Goal: Task Accomplishment & Management: Use online tool/utility

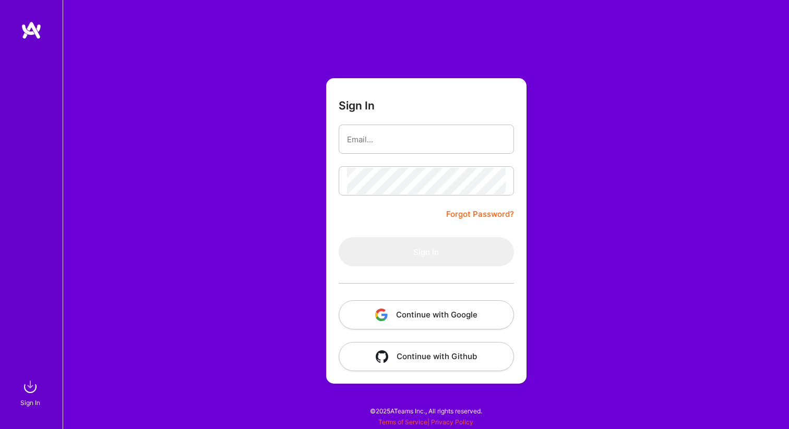
click at [436, 315] on button "Continue with Google" at bounding box center [426, 314] width 175 height 29
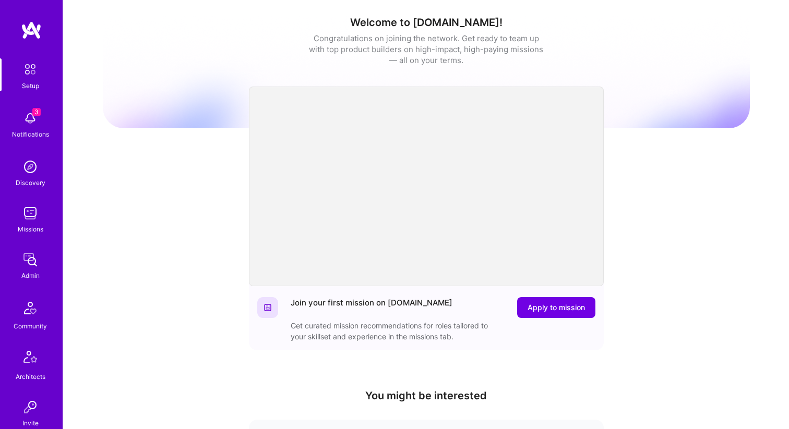
scroll to position [322, 0]
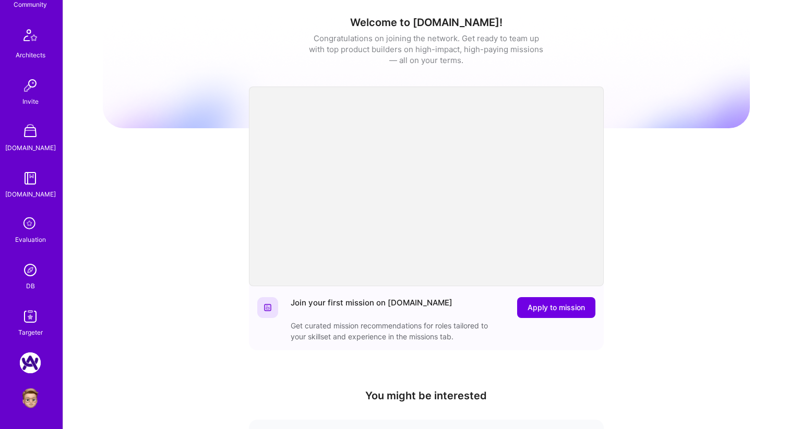
click at [26, 317] on img at bounding box center [30, 316] width 21 height 21
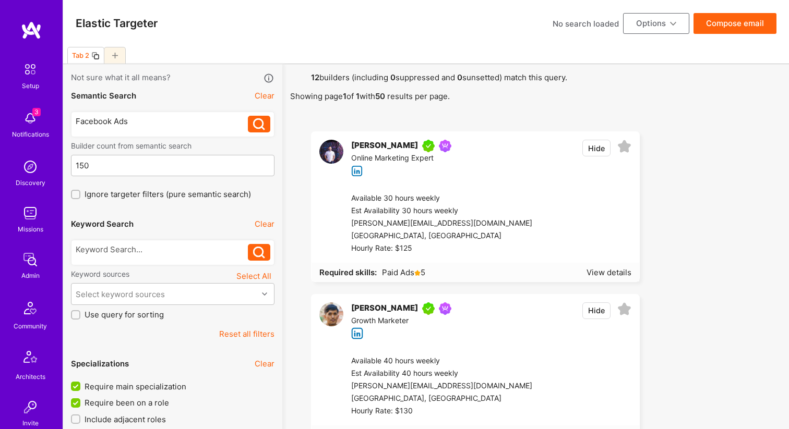
click at [261, 101] on button "Clear" at bounding box center [265, 95] width 20 height 11
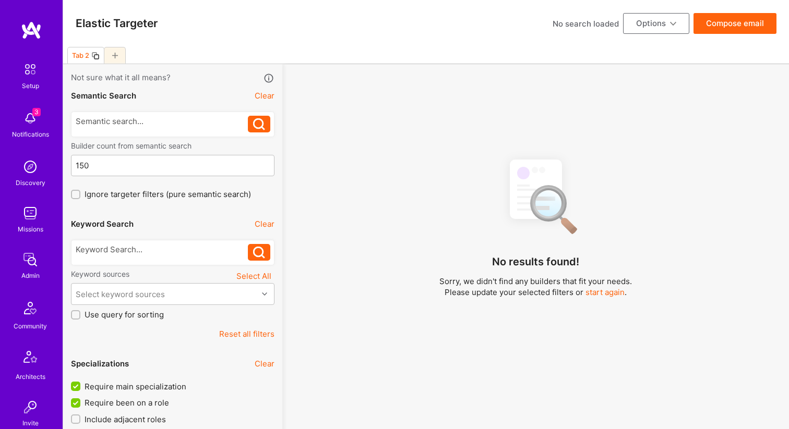
click at [114, 55] on icon at bounding box center [115, 56] width 6 height 6
checkbox input "false"
type input "0"
checkbox input "true"
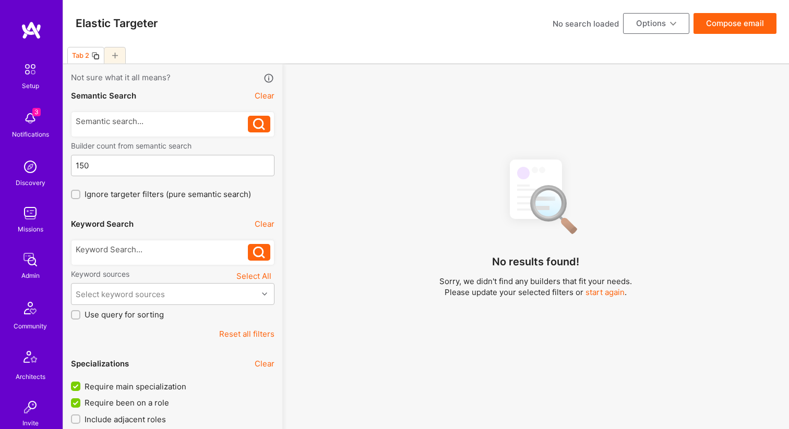
checkbox input "false"
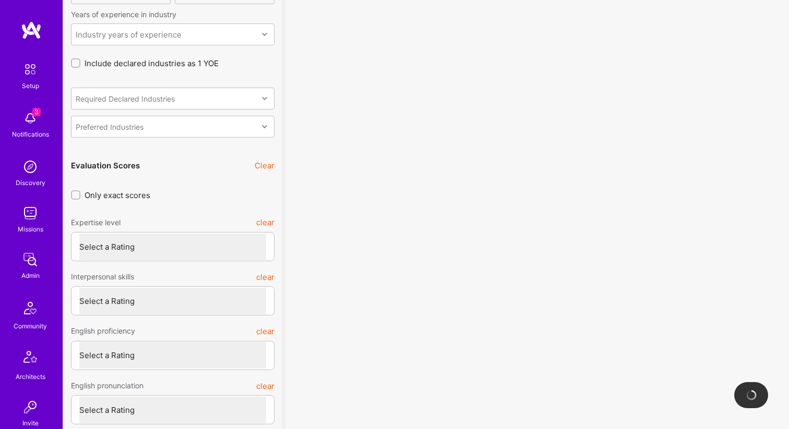
scroll to position [2600, 0]
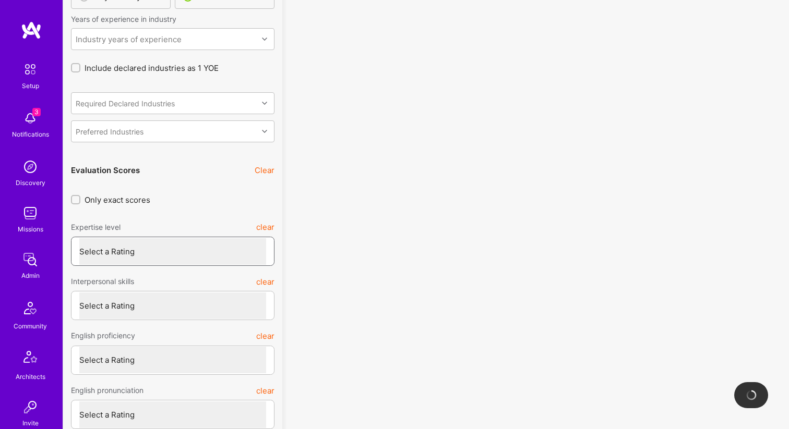
click at [170, 241] on select "Select a Rating Unqualified Junior Adequate Good Very good Superstar" at bounding box center [172, 251] width 187 height 27
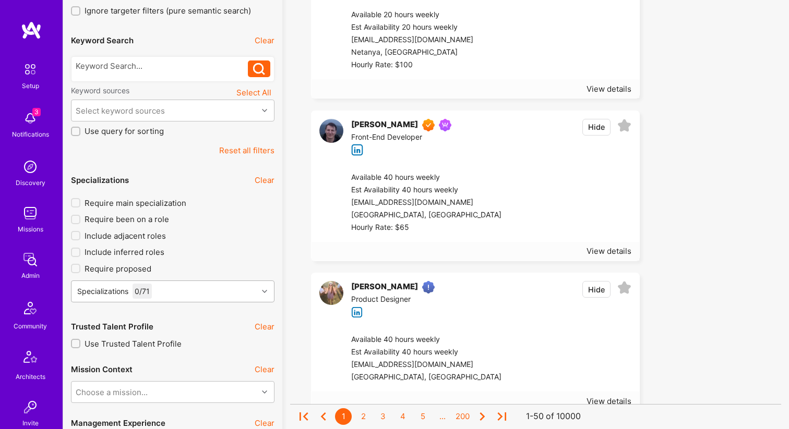
click at [161, 303] on div "Specializations 0 / 71" at bounding box center [172, 292] width 203 height 22
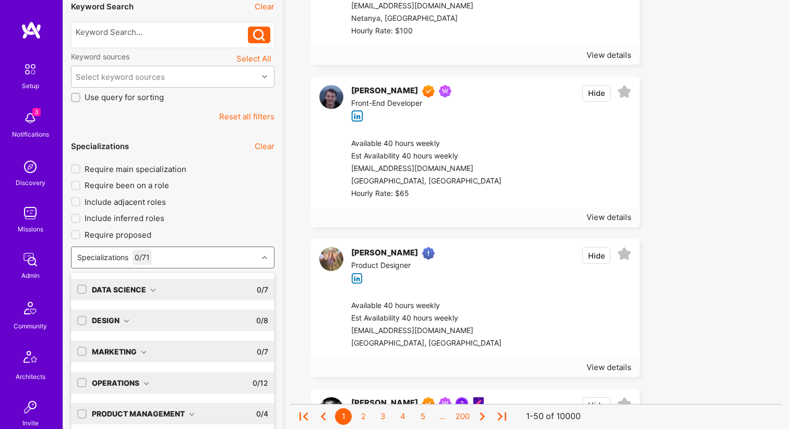
scroll to position [221, 0]
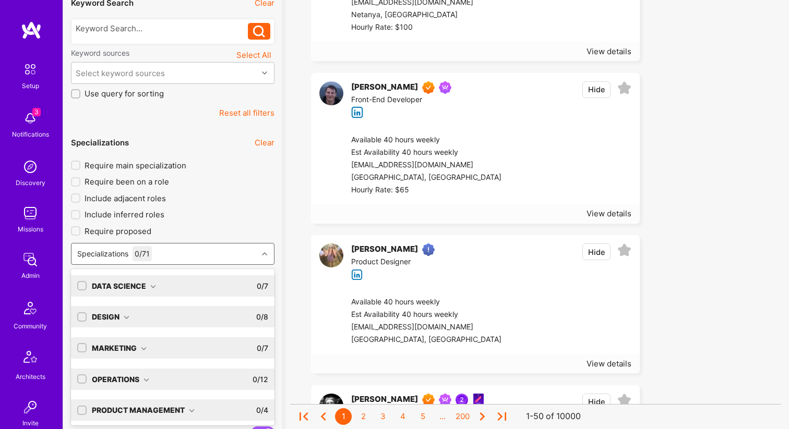
click at [267, 285] on div "0 / 7" at bounding box center [262, 285] width 11 height 21
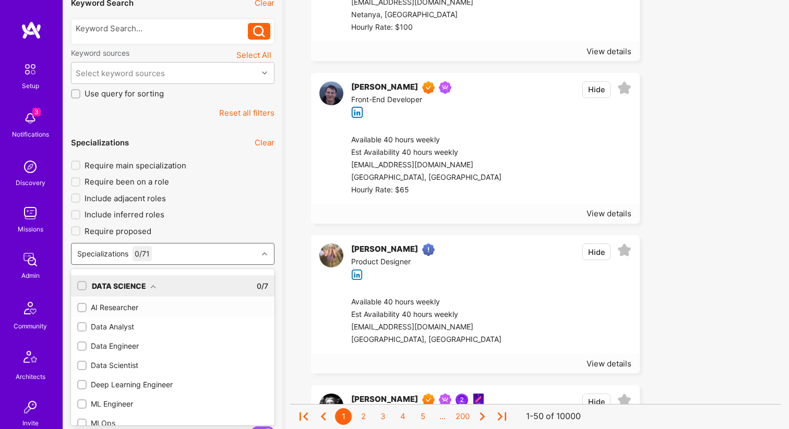
click at [114, 307] on div "AI Researcher" at bounding box center [172, 307] width 191 height 11
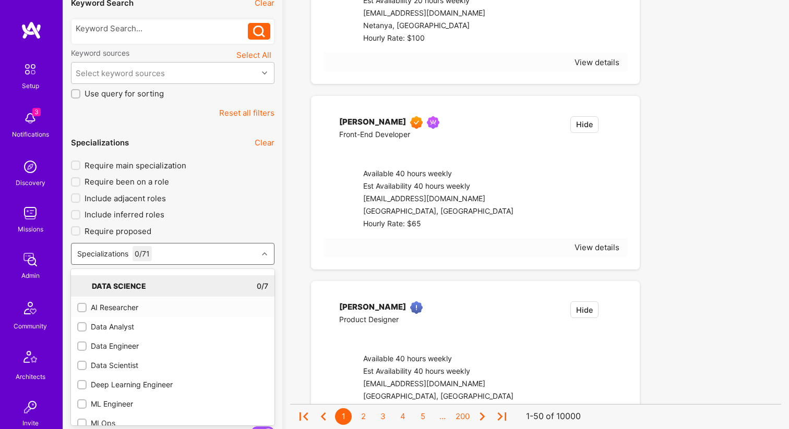
checkbox input "true"
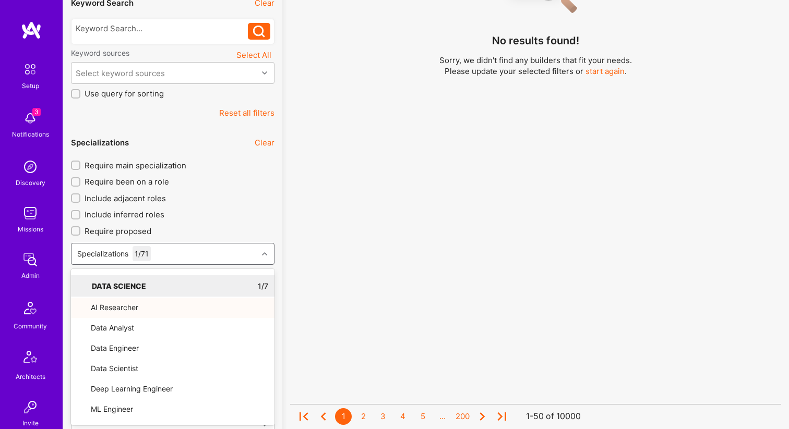
click at [210, 231] on label "Require proposed" at bounding box center [172, 231] width 203 height 11
click at [80, 231] on input "Require proposed" at bounding box center [76, 231] width 7 height 7
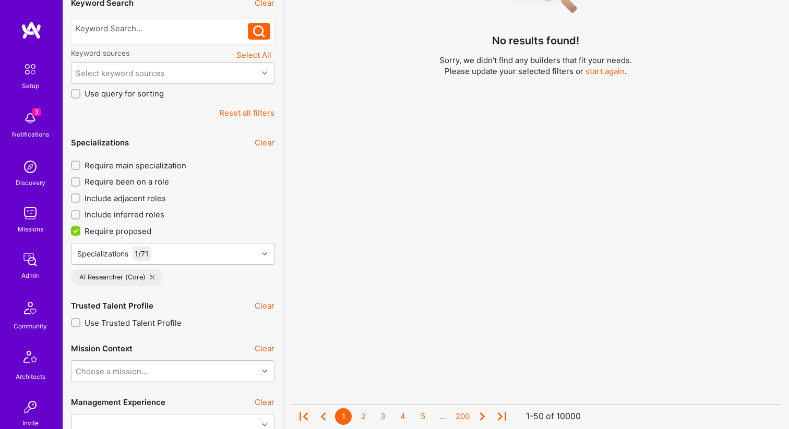
click at [196, 232] on label "Require proposed" at bounding box center [172, 231] width 203 height 11
click at [81, 232] on input "Require proposed" at bounding box center [76, 231] width 9 height 9
checkbox input "false"
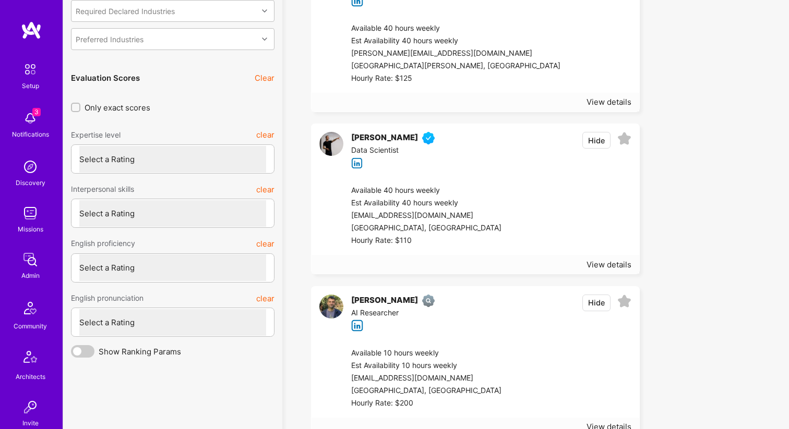
scroll to position [2631, 0]
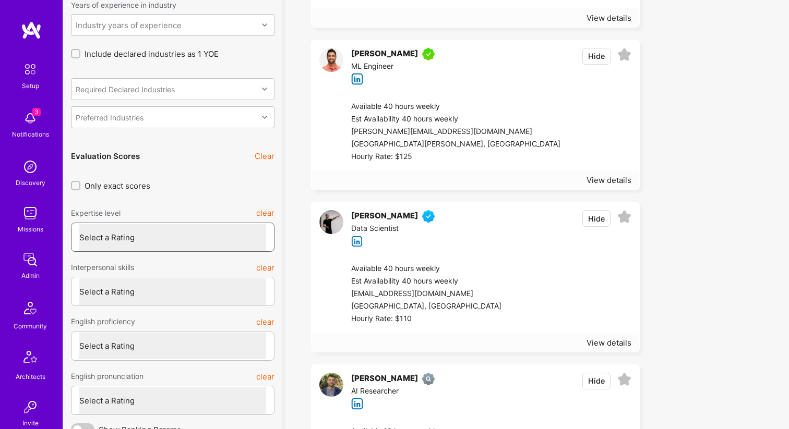
click at [154, 235] on select "Select a Rating Unqualified Junior Adequate Good Very good Superstar" at bounding box center [172, 237] width 187 height 27
